Goal: Transaction & Acquisition: Purchase product/service

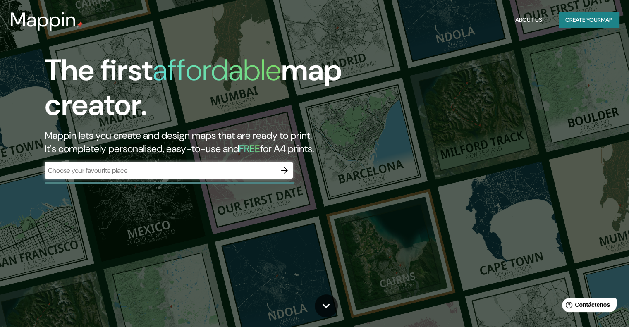
click at [278, 176] on div at bounding box center [284, 170] width 17 height 17
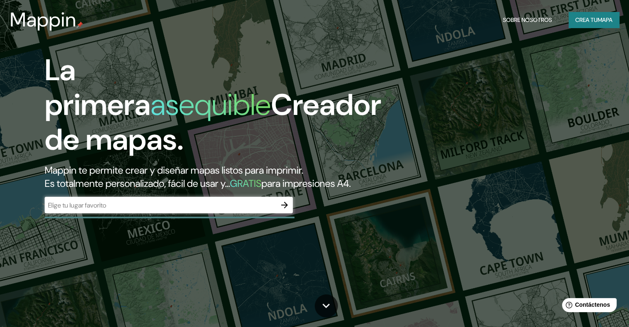
click at [215, 209] on div "La primera asequible Creador de mapas. Mappin te permite crear y diseñar mapas …" at bounding box center [201, 137] width 377 height 169
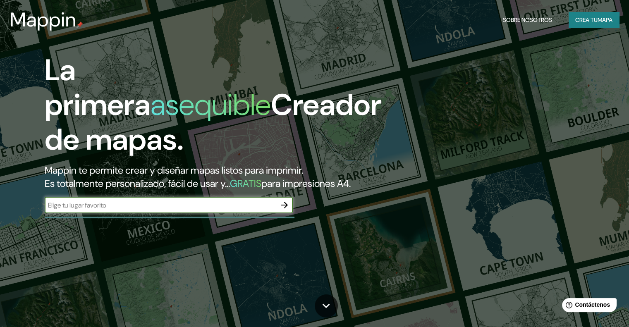
click at [214, 210] on input "text" at bounding box center [160, 205] width 231 height 10
type input "[GEOGRAPHIC_DATA][PERSON_NAME]"
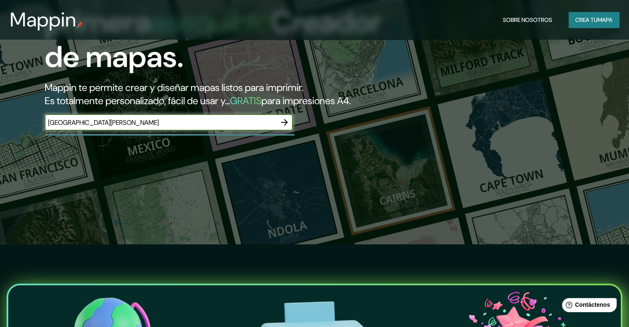
scroll to position [41, 0]
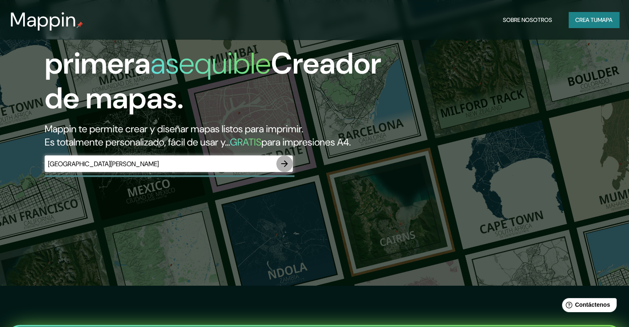
click at [281, 169] on icon "button" at bounding box center [284, 164] width 10 height 10
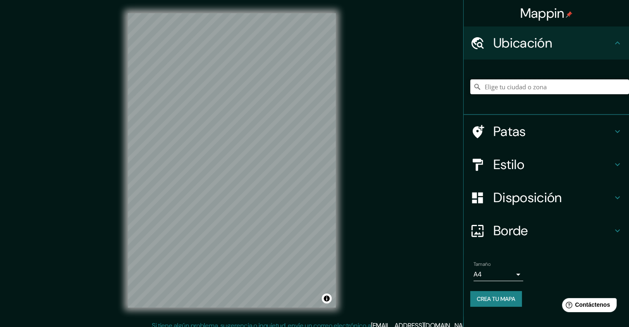
click at [529, 87] on input "Elige tu ciudad o zona" at bounding box center [549, 86] width 159 height 15
click at [558, 41] on h4 "Ubicación" at bounding box center [552, 43] width 119 height 17
click at [534, 94] on input "Elige tu ciudad o zona" at bounding box center [549, 86] width 159 height 15
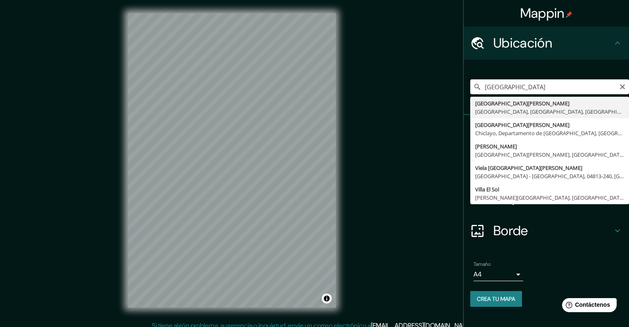
type input "[GEOGRAPHIC_DATA][PERSON_NAME], [GEOGRAPHIC_DATA], [GEOGRAPHIC_DATA], [GEOGRAPH…"
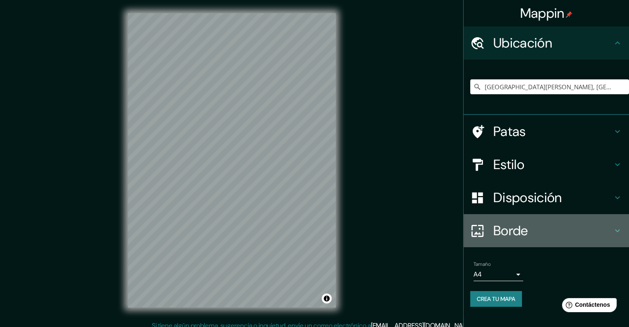
click at [519, 235] on font "Borde" at bounding box center [510, 230] width 35 height 17
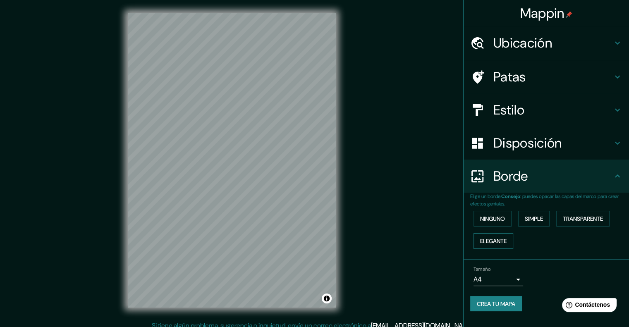
click at [494, 240] on font "Elegante" at bounding box center [493, 240] width 26 height 7
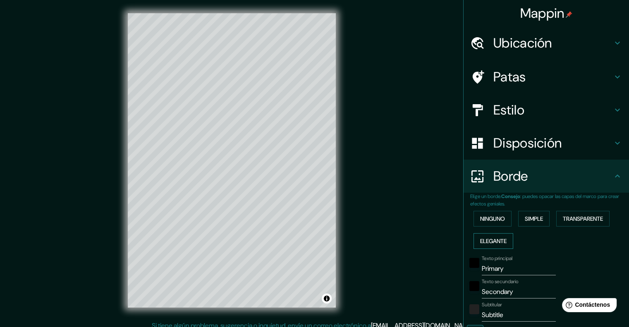
click at [494, 240] on font "Elegante" at bounding box center [493, 240] width 26 height 7
type input "201"
type input "40"
type input "20"
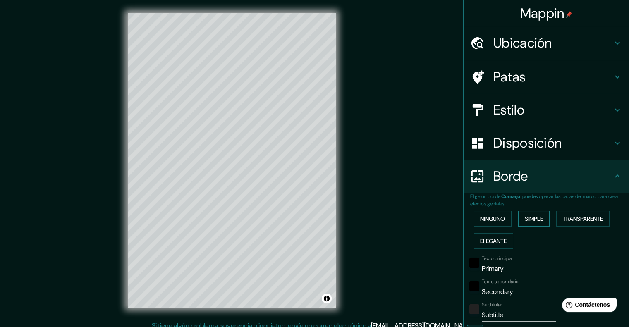
click at [537, 226] on button "Simple" at bounding box center [533, 219] width 31 height 16
click at [483, 219] on font "Ninguno" at bounding box center [492, 218] width 25 height 7
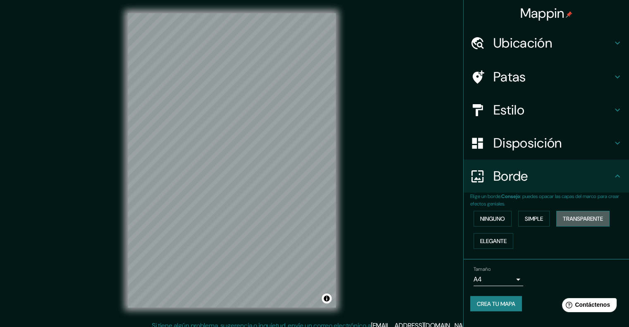
click at [563, 222] on button "Transparente" at bounding box center [582, 219] width 53 height 16
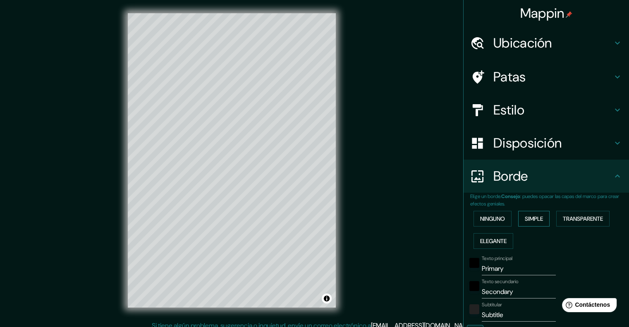
click at [518, 216] on button "Simple" at bounding box center [533, 219] width 31 height 16
click at [493, 216] on font "Ninguno" at bounding box center [492, 218] width 25 height 7
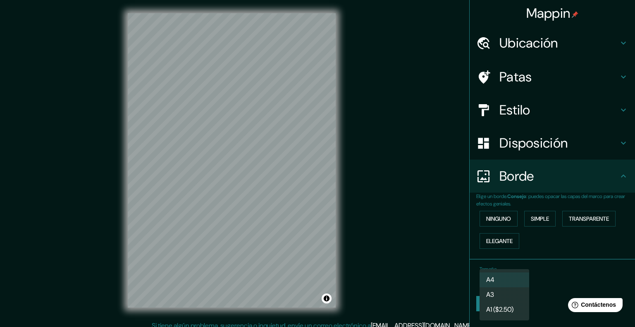
click at [510, 277] on body "Mappin Ubicación [GEOGRAPHIC_DATA][PERSON_NAME], [GEOGRAPHIC_DATA], [GEOGRAPHIC…" at bounding box center [317, 163] width 635 height 327
click at [534, 272] on div at bounding box center [317, 163] width 635 height 327
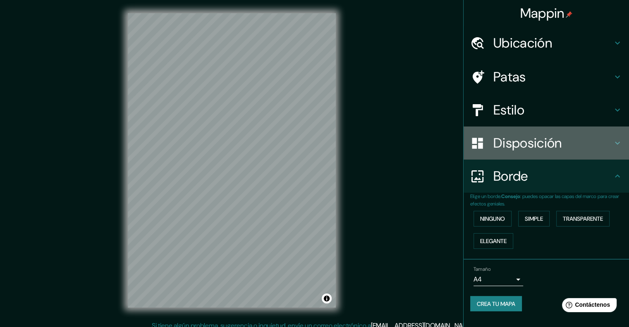
click at [535, 141] on font "Disposición" at bounding box center [527, 142] width 68 height 17
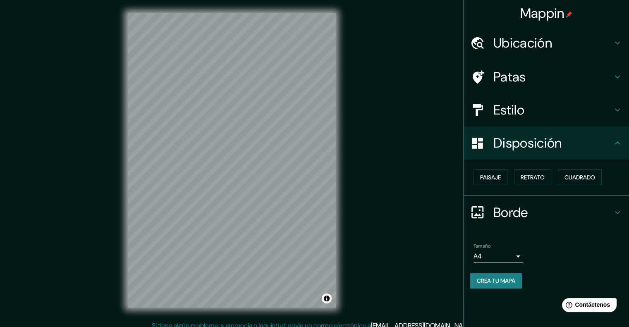
click at [508, 178] on div "Paisaje Retrato Cuadrado" at bounding box center [549, 177] width 159 height 22
drag, startPoint x: 508, startPoint y: 178, endPoint x: 500, endPoint y: 182, distance: 9.1
click at [508, 180] on div "Paisaje Retrato Cuadrado" at bounding box center [549, 177] width 159 height 22
click at [499, 181] on font "Paisaje" at bounding box center [490, 177] width 21 height 11
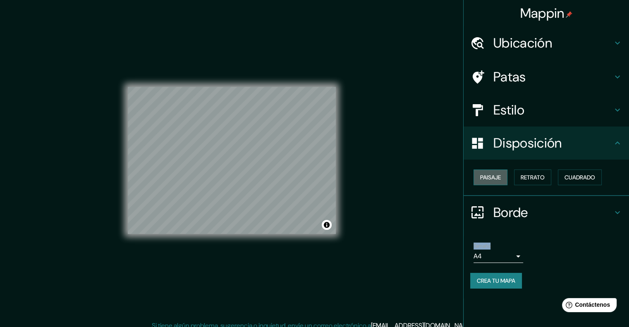
click at [499, 181] on font "Paisaje" at bounding box center [490, 177] width 21 height 11
click at [529, 173] on font "Retrato" at bounding box center [532, 177] width 24 height 11
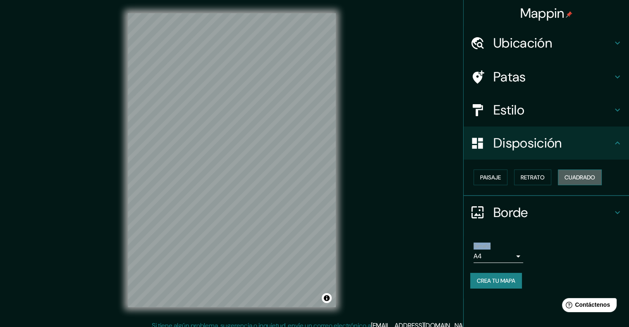
click at [578, 176] on font "Cuadrado" at bounding box center [579, 177] width 31 height 7
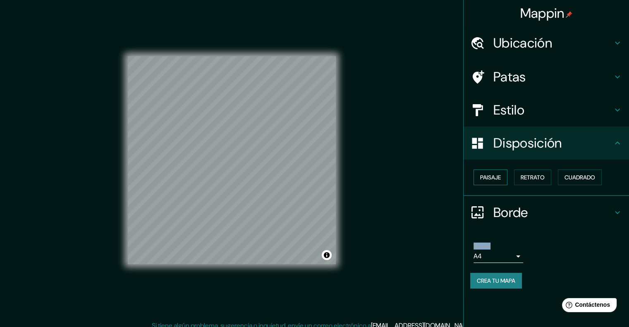
click at [496, 179] on font "Paisaje" at bounding box center [490, 177] width 21 height 7
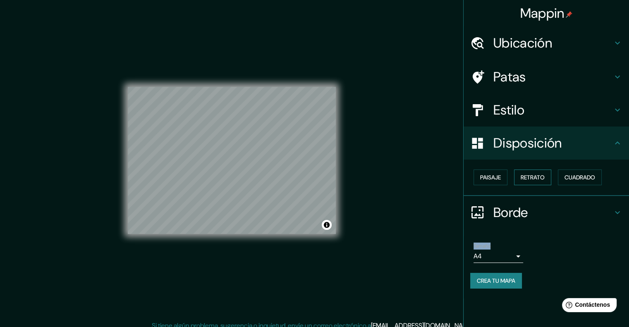
click at [544, 176] on font "Retrato" at bounding box center [532, 177] width 24 height 7
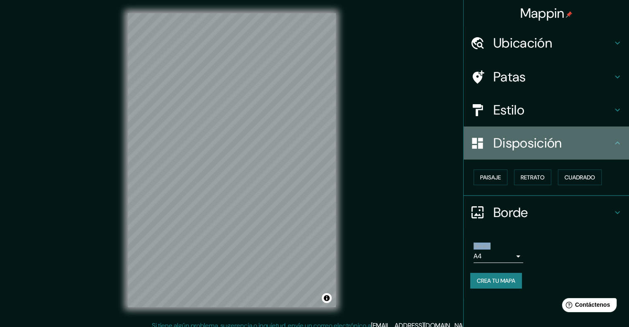
click at [535, 150] on font "Disposición" at bounding box center [527, 142] width 68 height 17
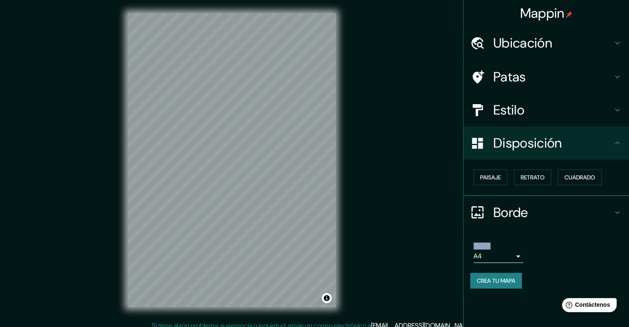
click at [537, 148] on font "Disposición" at bounding box center [527, 142] width 68 height 17
click at [595, 177] on font "Cuadrado" at bounding box center [579, 177] width 31 height 7
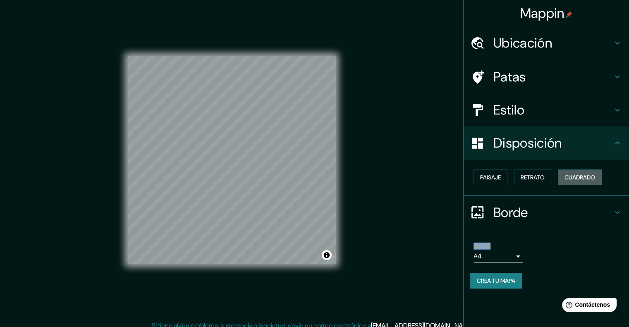
click at [595, 177] on font "Cuadrado" at bounding box center [579, 177] width 31 height 7
click at [534, 182] on font "Retrato" at bounding box center [532, 177] width 24 height 11
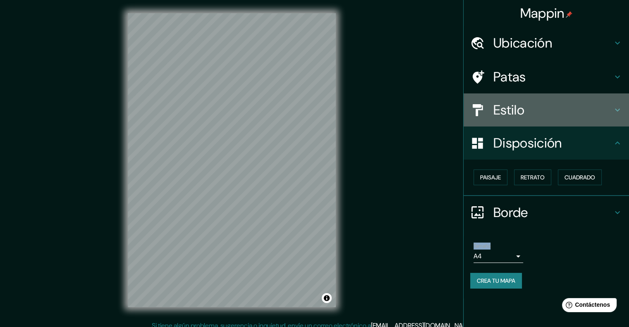
click at [524, 118] on font "Estilo" at bounding box center [508, 109] width 31 height 17
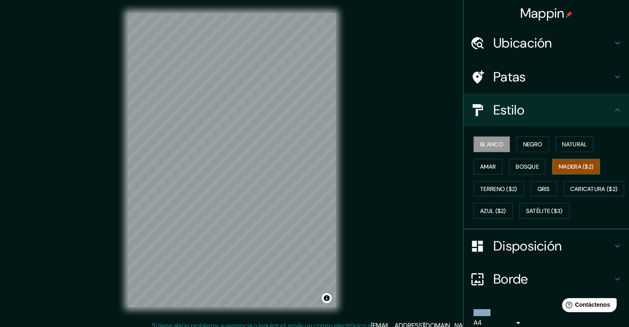
click at [565, 170] on font "Madera ($2)" at bounding box center [575, 166] width 35 height 11
click at [494, 186] on font "Terreno ($2)" at bounding box center [498, 188] width 37 height 7
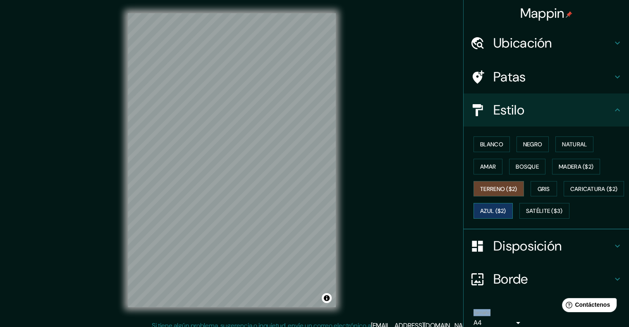
click at [506, 212] on font "Azul ($2)" at bounding box center [493, 210] width 26 height 7
click at [494, 149] on button "Blanco" at bounding box center [491, 144] width 36 height 16
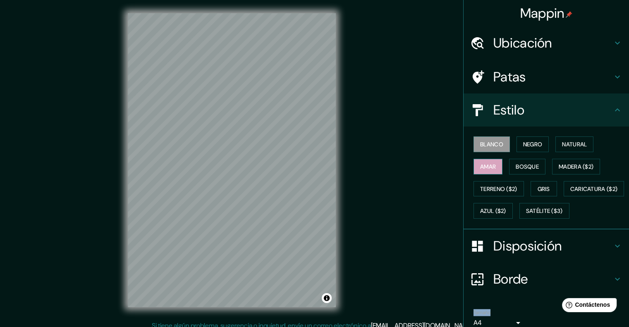
click at [483, 169] on font "Amar" at bounding box center [488, 166] width 16 height 7
click at [515, 162] on font "Bosque" at bounding box center [526, 166] width 23 height 11
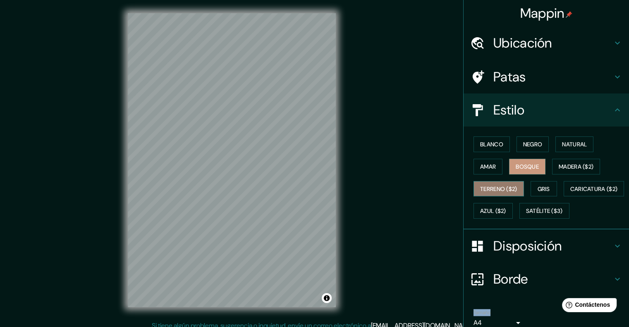
click at [506, 191] on font "Terreno ($2)" at bounding box center [498, 188] width 37 height 7
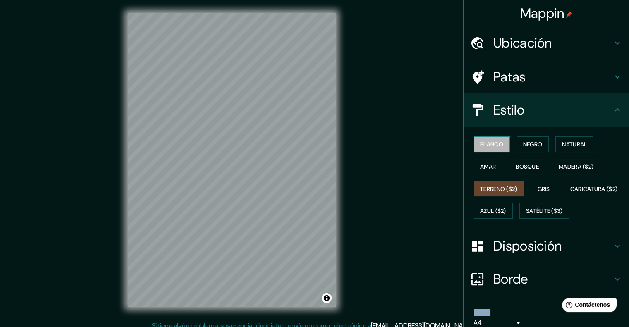
click at [487, 141] on font "Blanco" at bounding box center [491, 144] width 23 height 7
click at [527, 59] on div "Ubicación" at bounding box center [545, 42] width 165 height 33
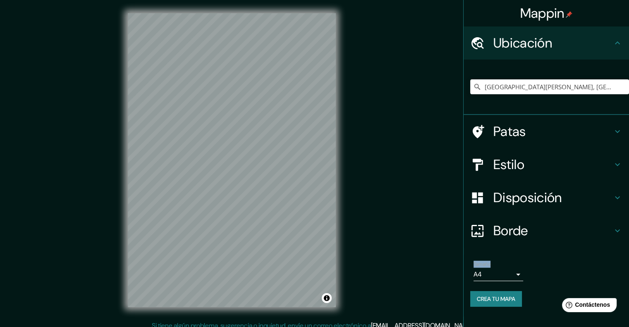
click at [527, 122] on div "Patas" at bounding box center [545, 131] width 165 height 33
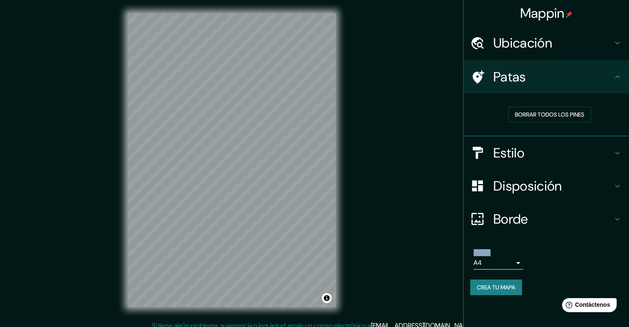
scroll to position [7, 0]
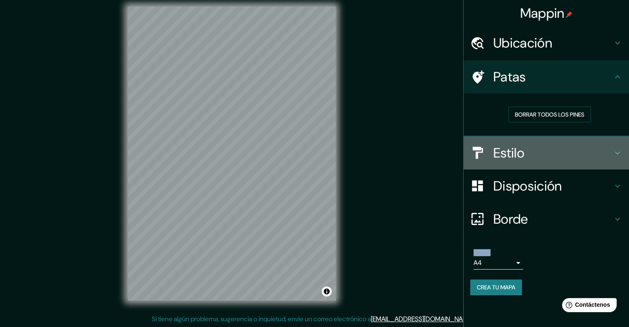
click at [519, 148] on font "Estilo" at bounding box center [508, 152] width 31 height 17
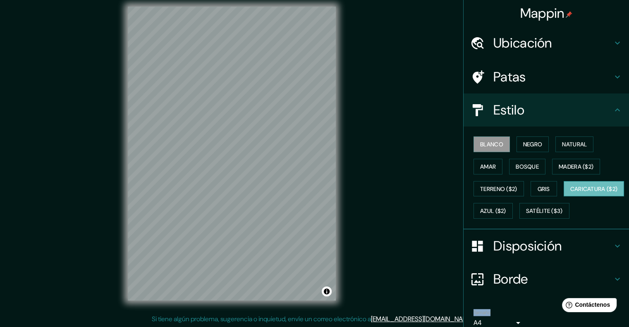
scroll to position [58, 0]
